Goal: Find contact information: Find contact information

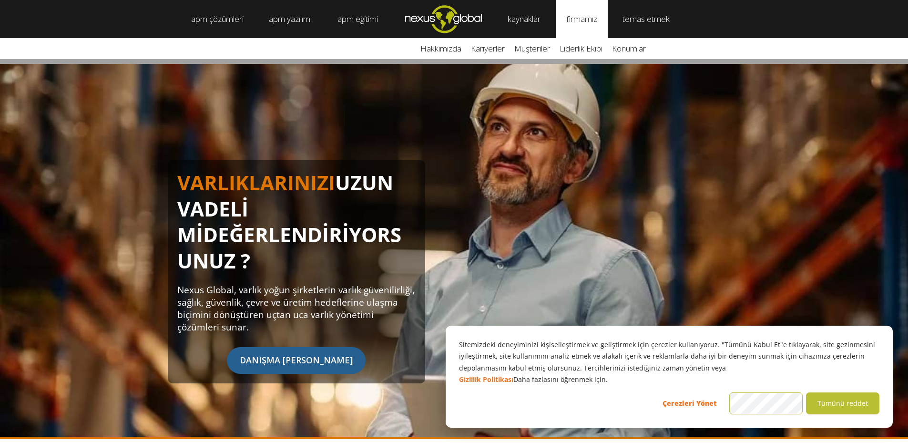
click at [589, 24] on link "firmamız" at bounding box center [582, 19] width 52 height 38
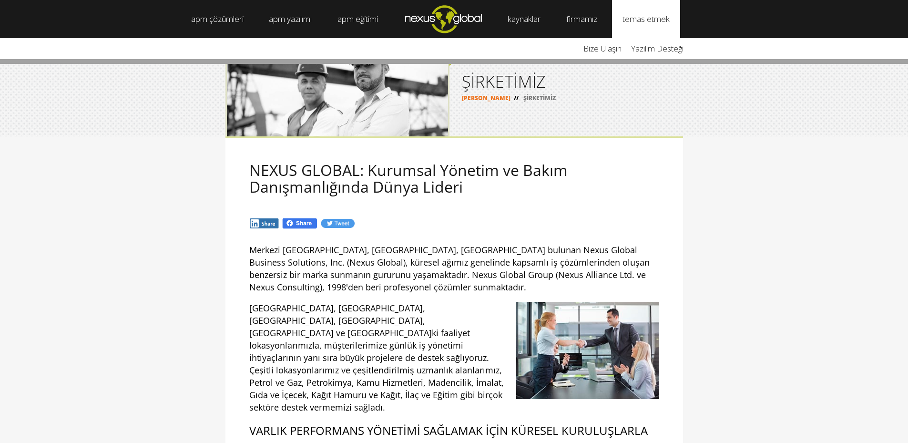
click at [655, 21] on font "temas etmek" at bounding box center [645, 18] width 47 height 11
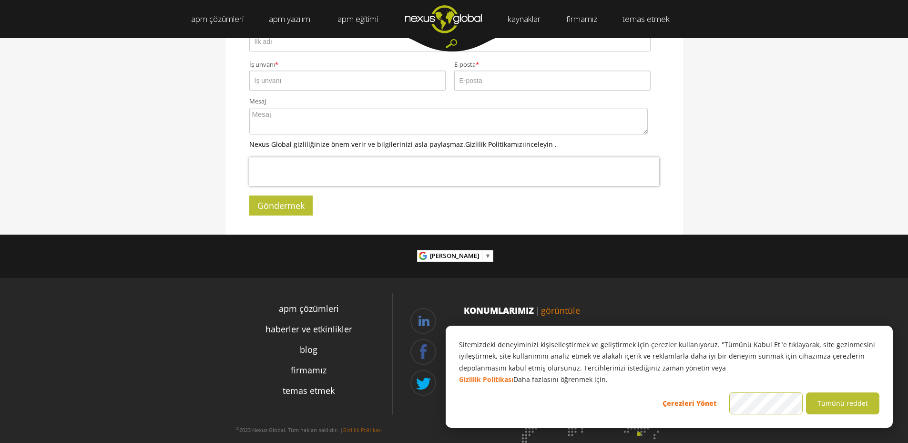
scroll to position [329, 0]
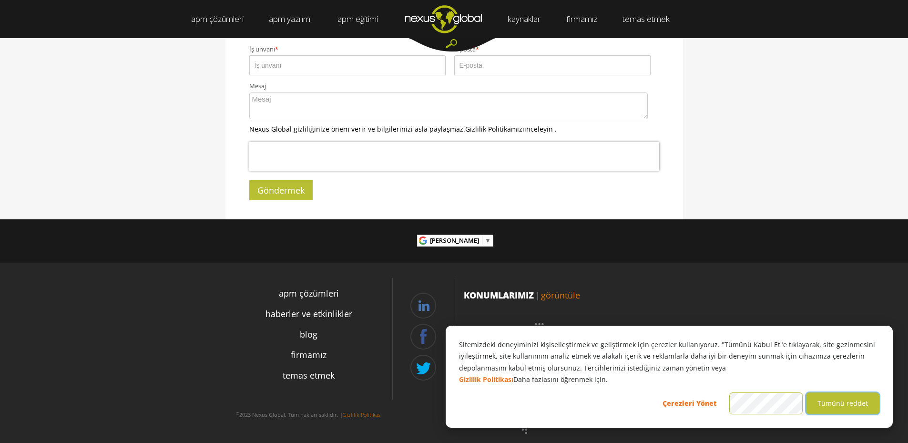
click at [862, 403] on font "Tümünü reddet" at bounding box center [842, 403] width 51 height 12
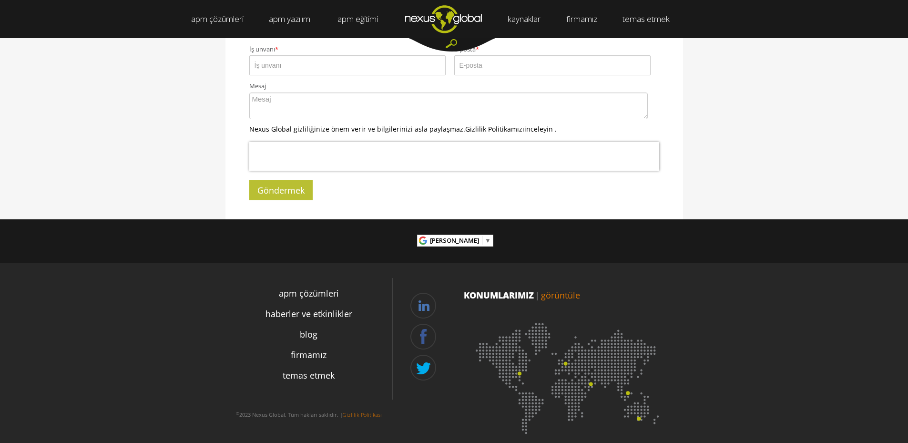
click at [554, 289] on font "görüntüle" at bounding box center [560, 294] width 39 height 11
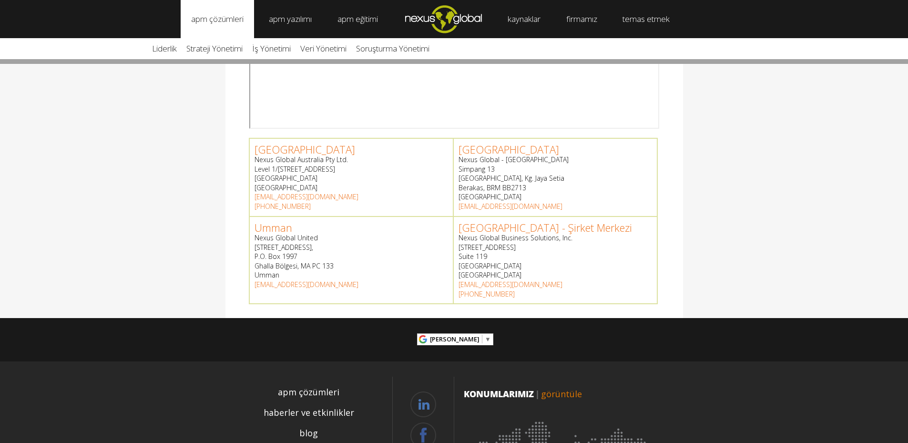
scroll to position [334, 0]
